Goal: Information Seeking & Learning: Compare options

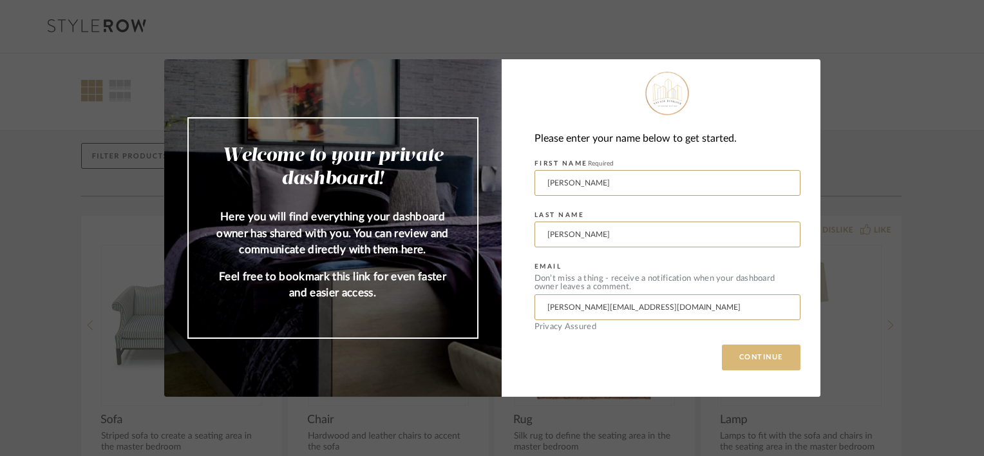
click at [752, 355] on button "CONTINUE" at bounding box center [761, 358] width 79 height 26
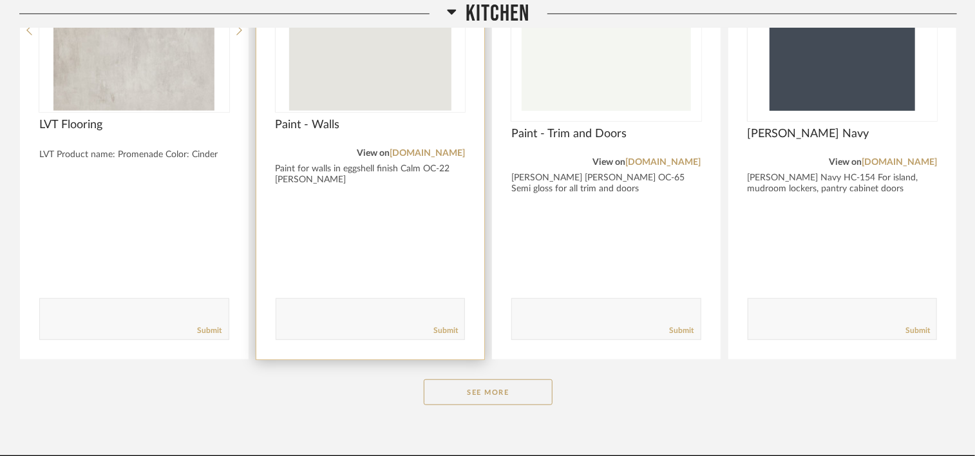
scroll to position [322, 0]
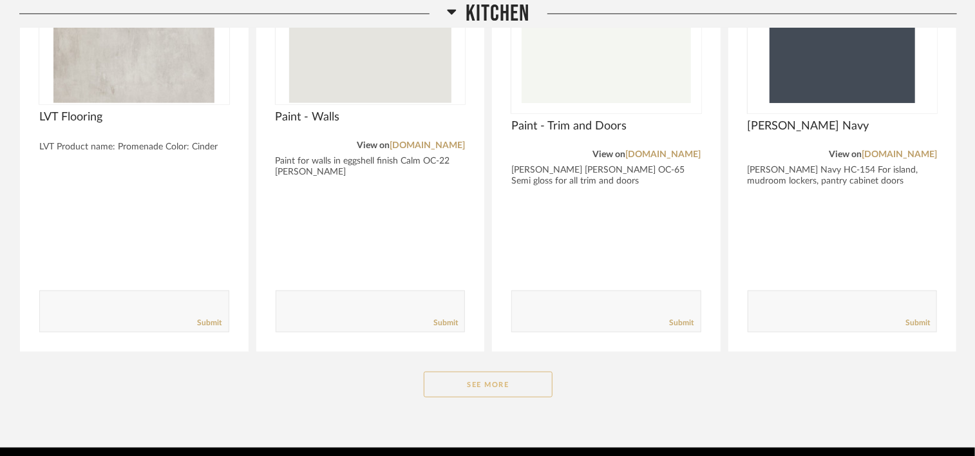
click at [466, 388] on button "See More" at bounding box center [488, 385] width 129 height 26
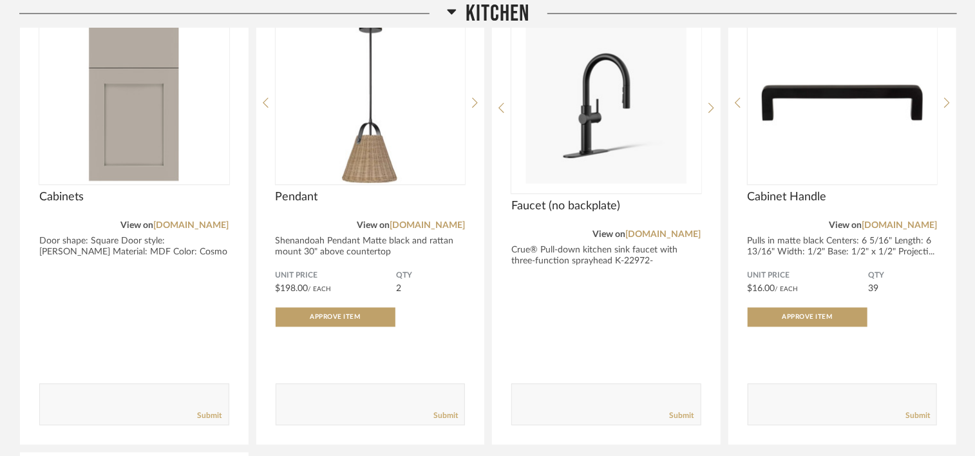
scroll to position [1159, 0]
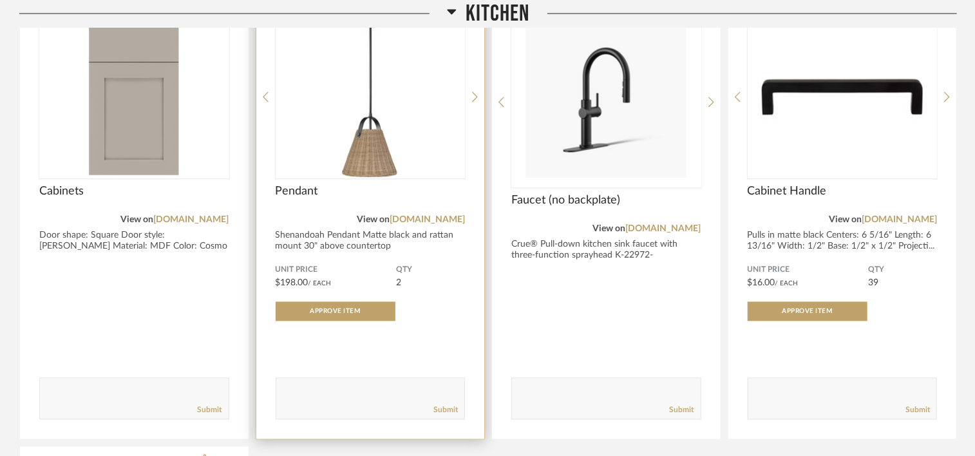
click at [430, 214] on div "View on [DOMAIN_NAME]" at bounding box center [371, 220] width 190 height 14
click at [431, 222] on link "[DOMAIN_NAME]" at bounding box center [427, 220] width 75 height 9
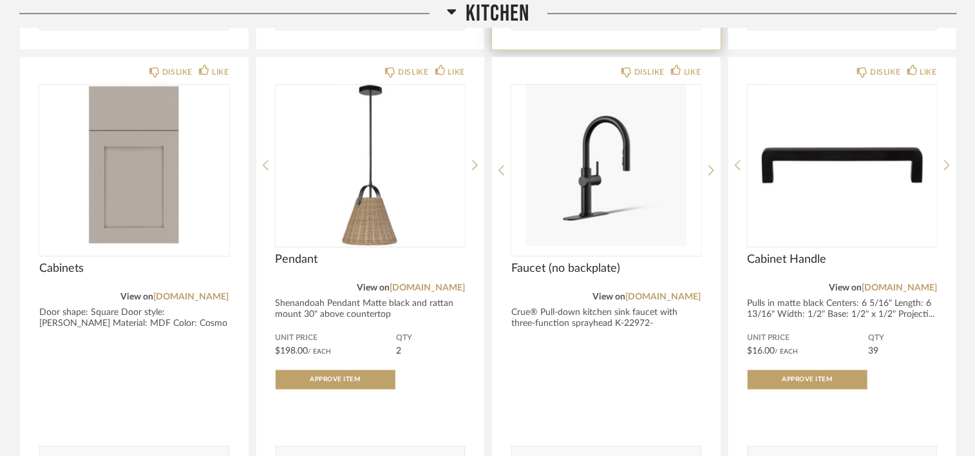
scroll to position [1095, 0]
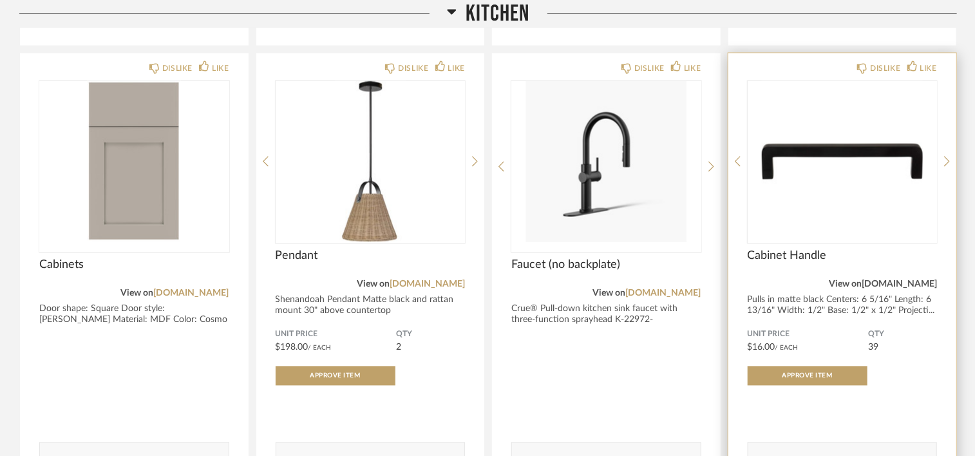
click at [900, 281] on link "[DOMAIN_NAME]" at bounding box center [899, 284] width 75 height 9
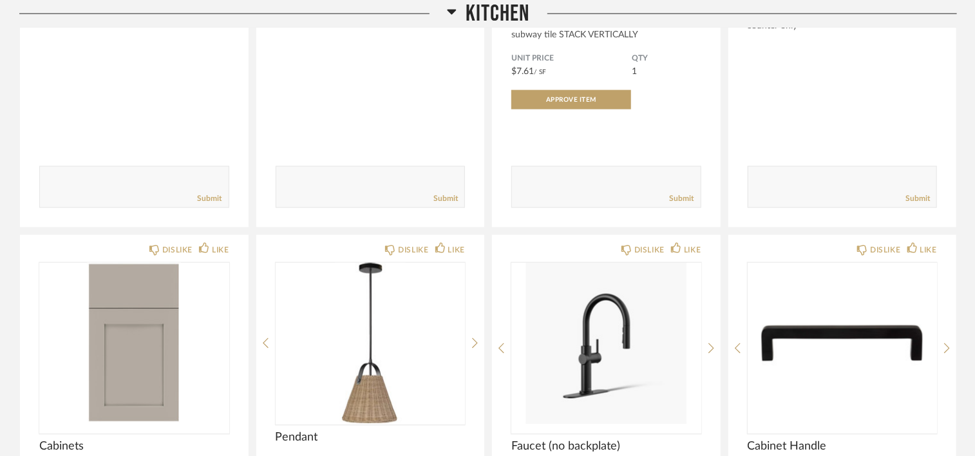
scroll to position [902, 0]
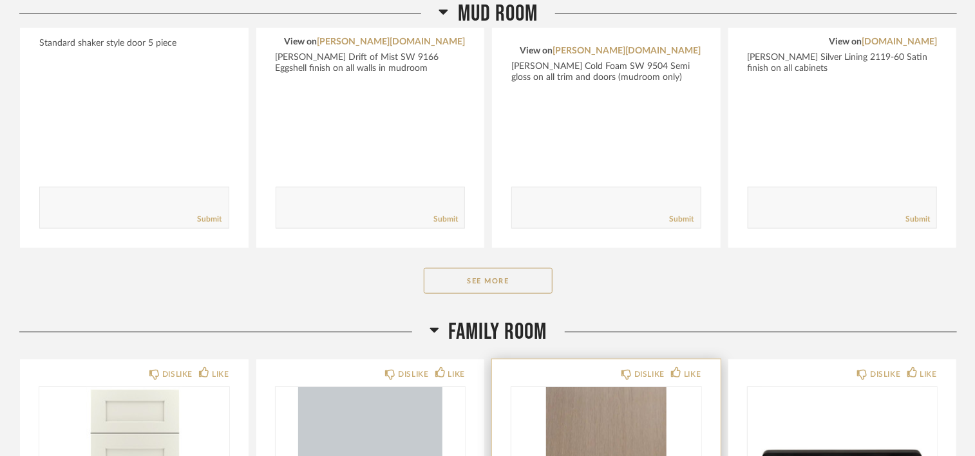
scroll to position [451, 0]
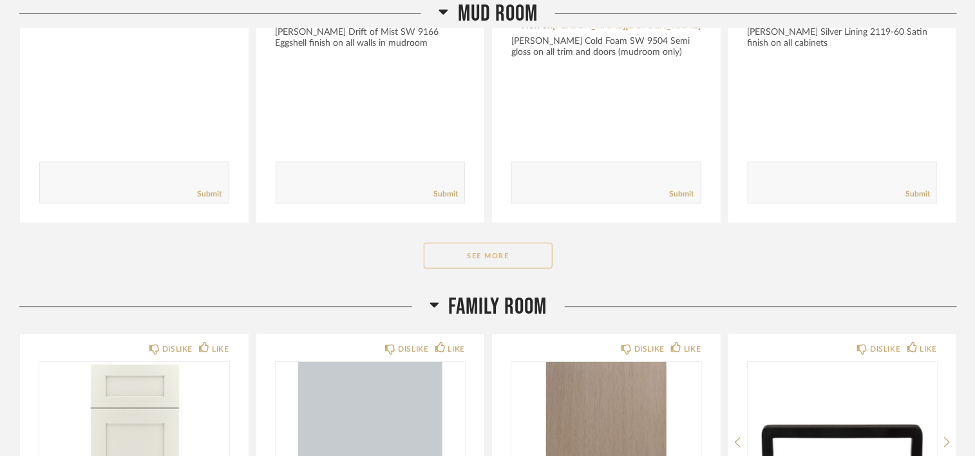
click at [518, 261] on button "See More" at bounding box center [488, 256] width 129 height 26
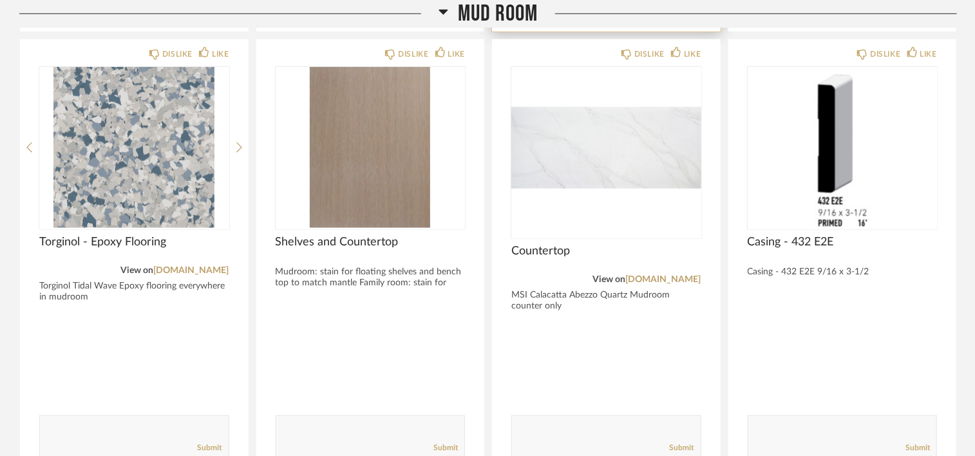
scroll to position [644, 0]
